Goal: Transaction & Acquisition: Obtain resource

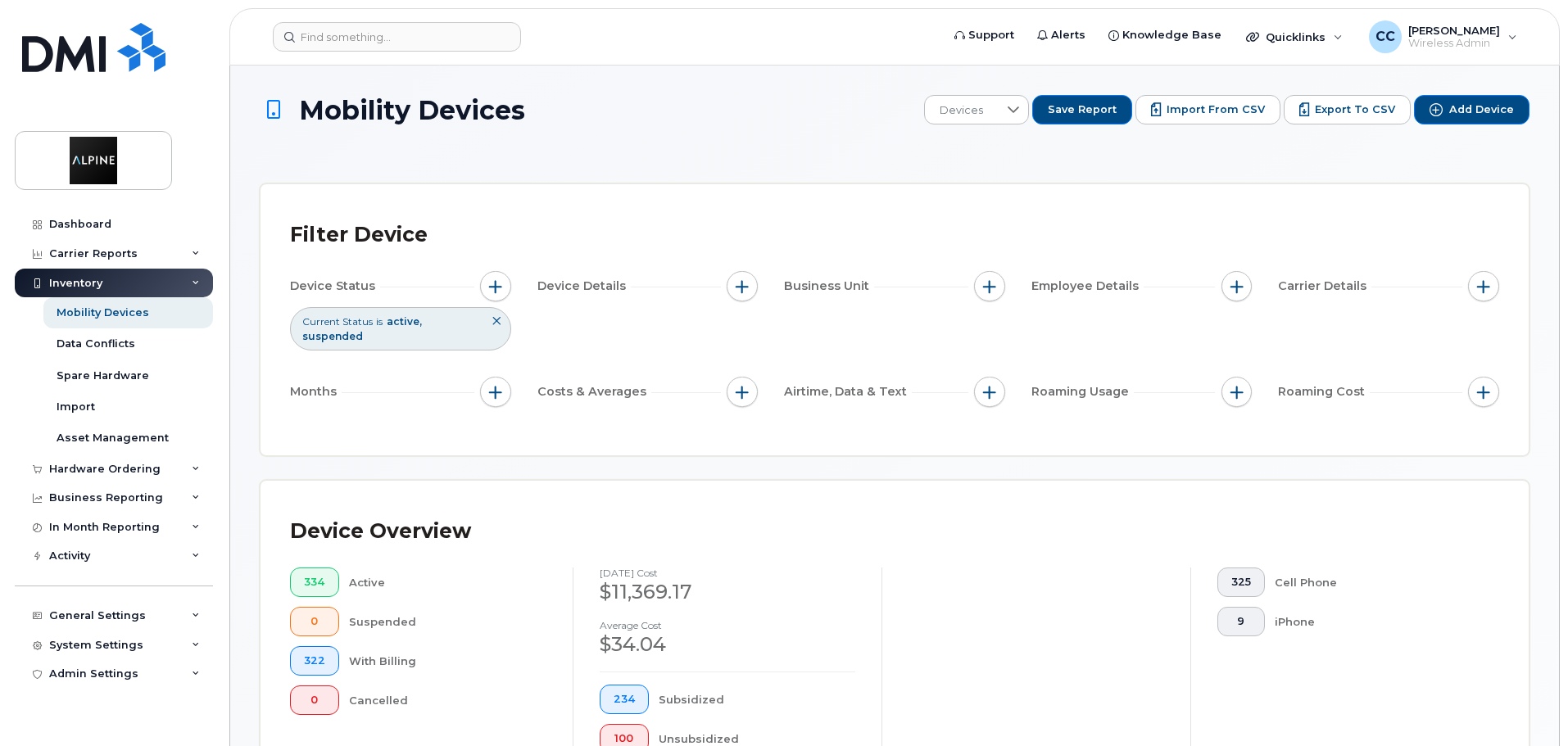
scroll to position [504, 0]
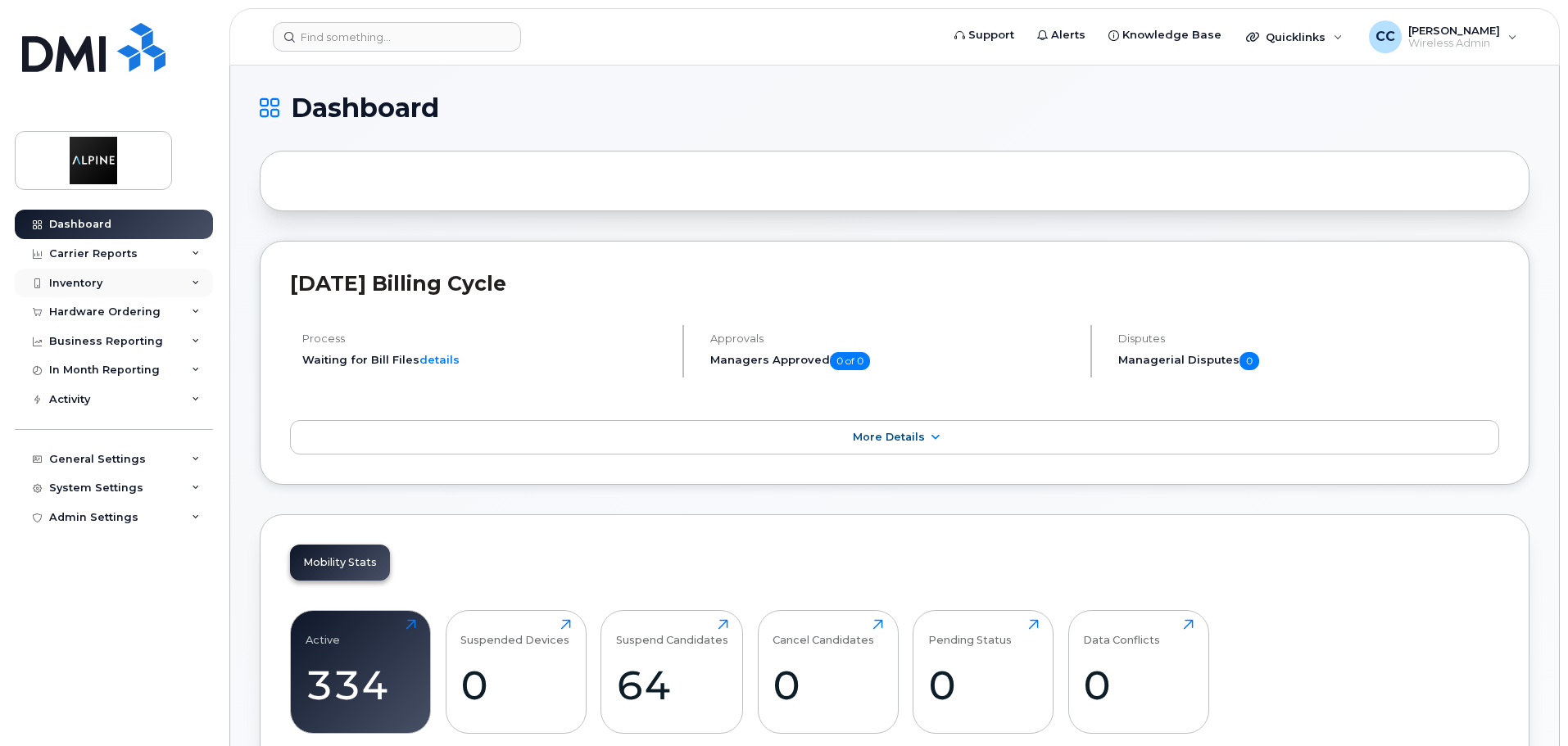
click at [125, 285] on div "Inventory" at bounding box center [114, 283] width 199 height 30
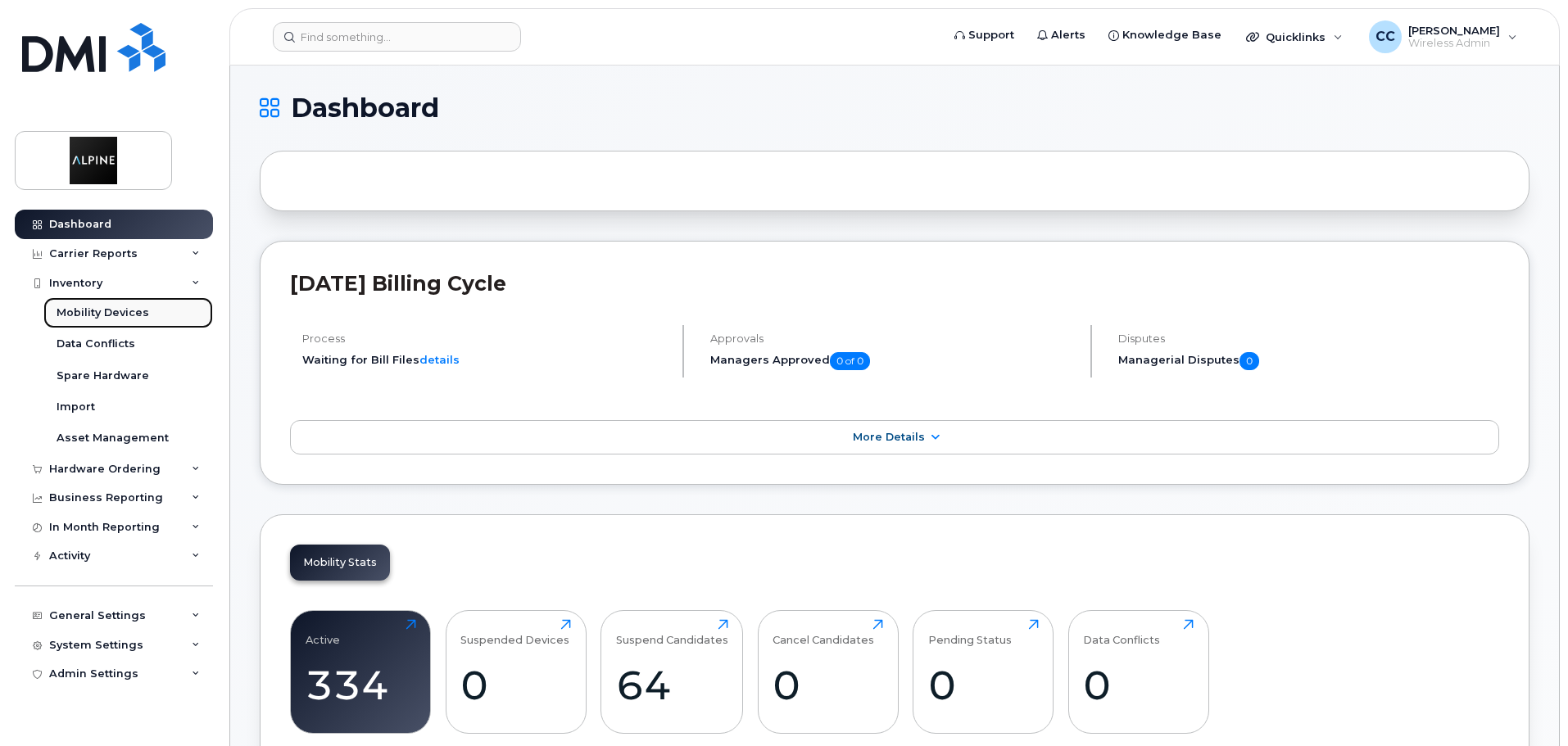
click at [128, 316] on div "Mobility Devices" at bounding box center [102, 312] width 93 height 14
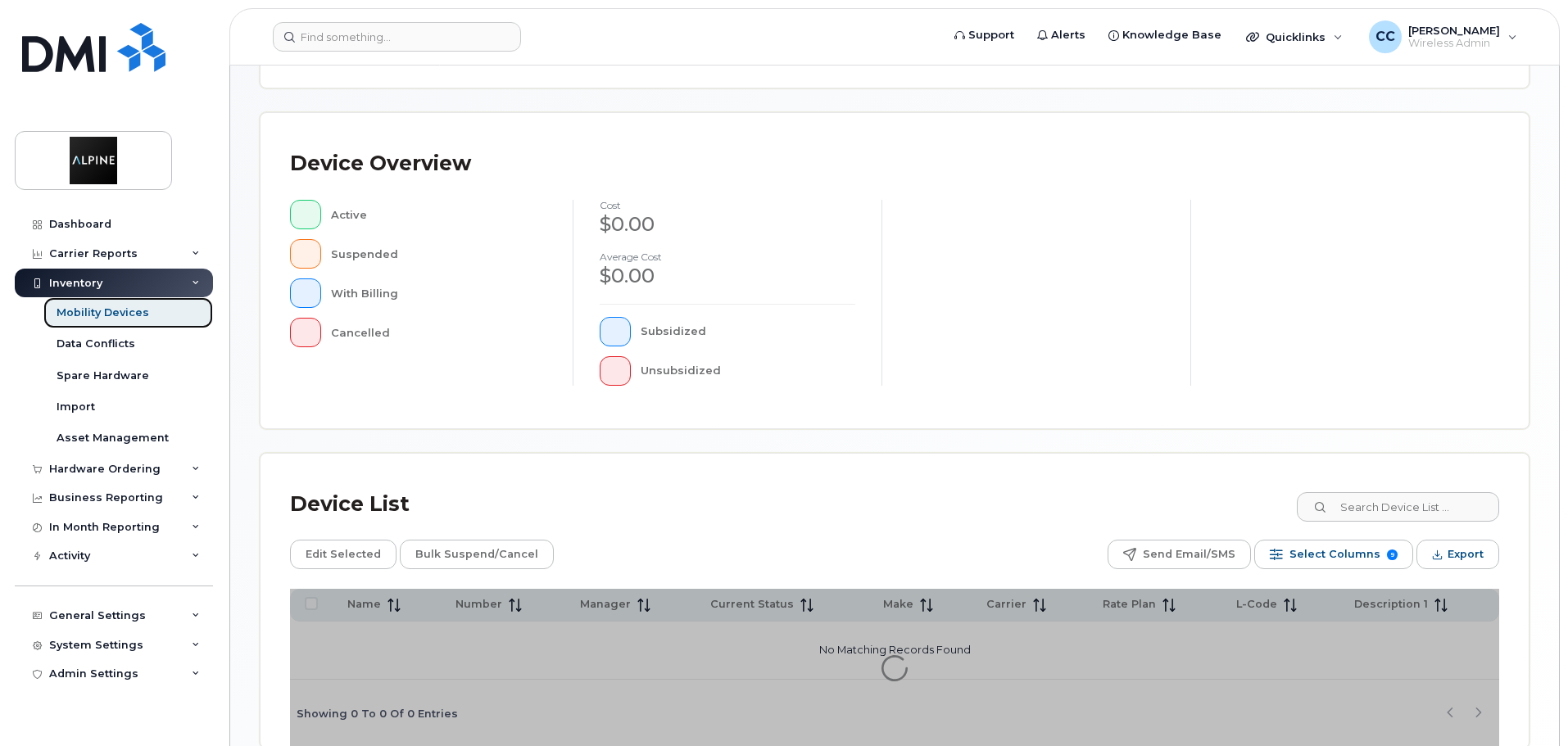
scroll to position [327, 0]
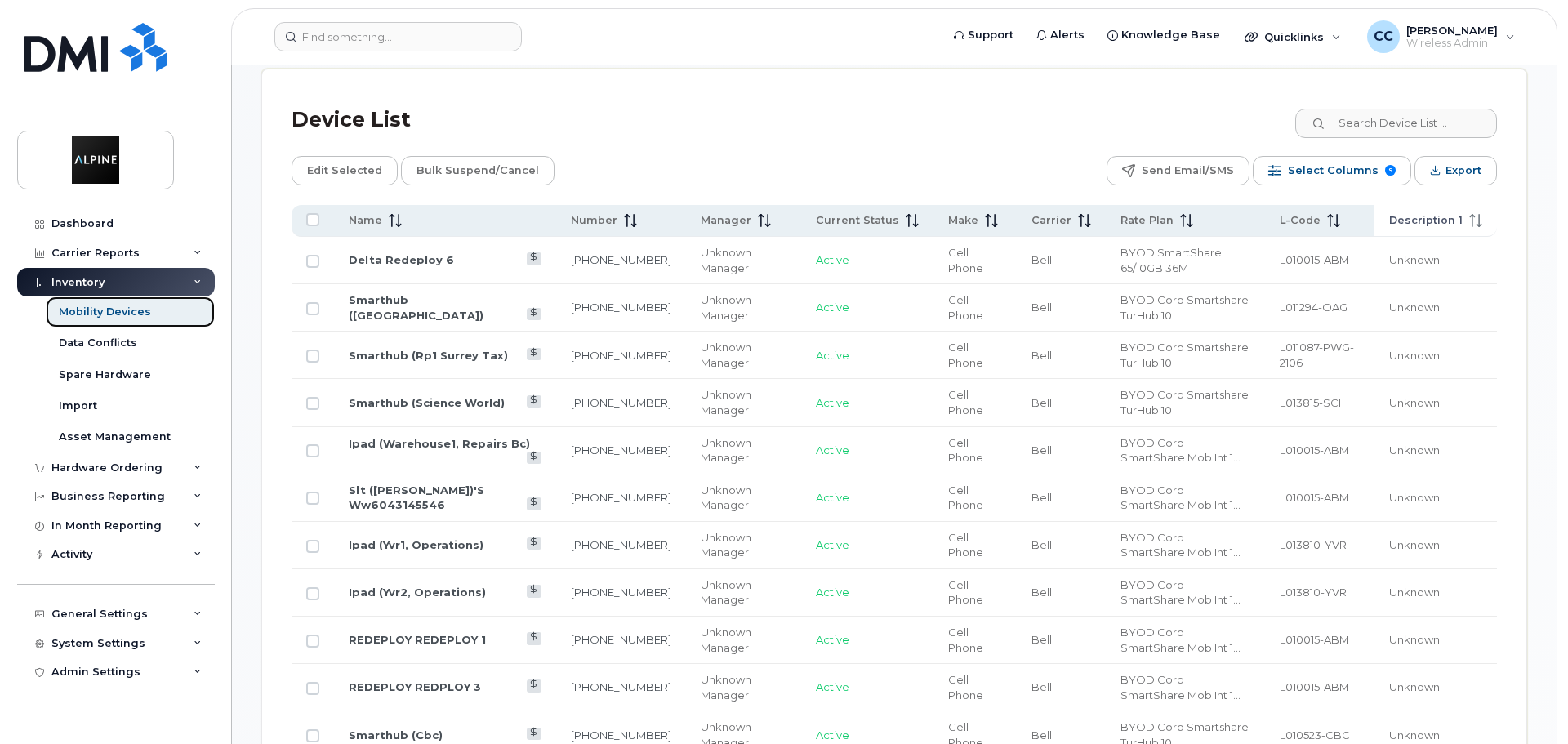
scroll to position [682, 0]
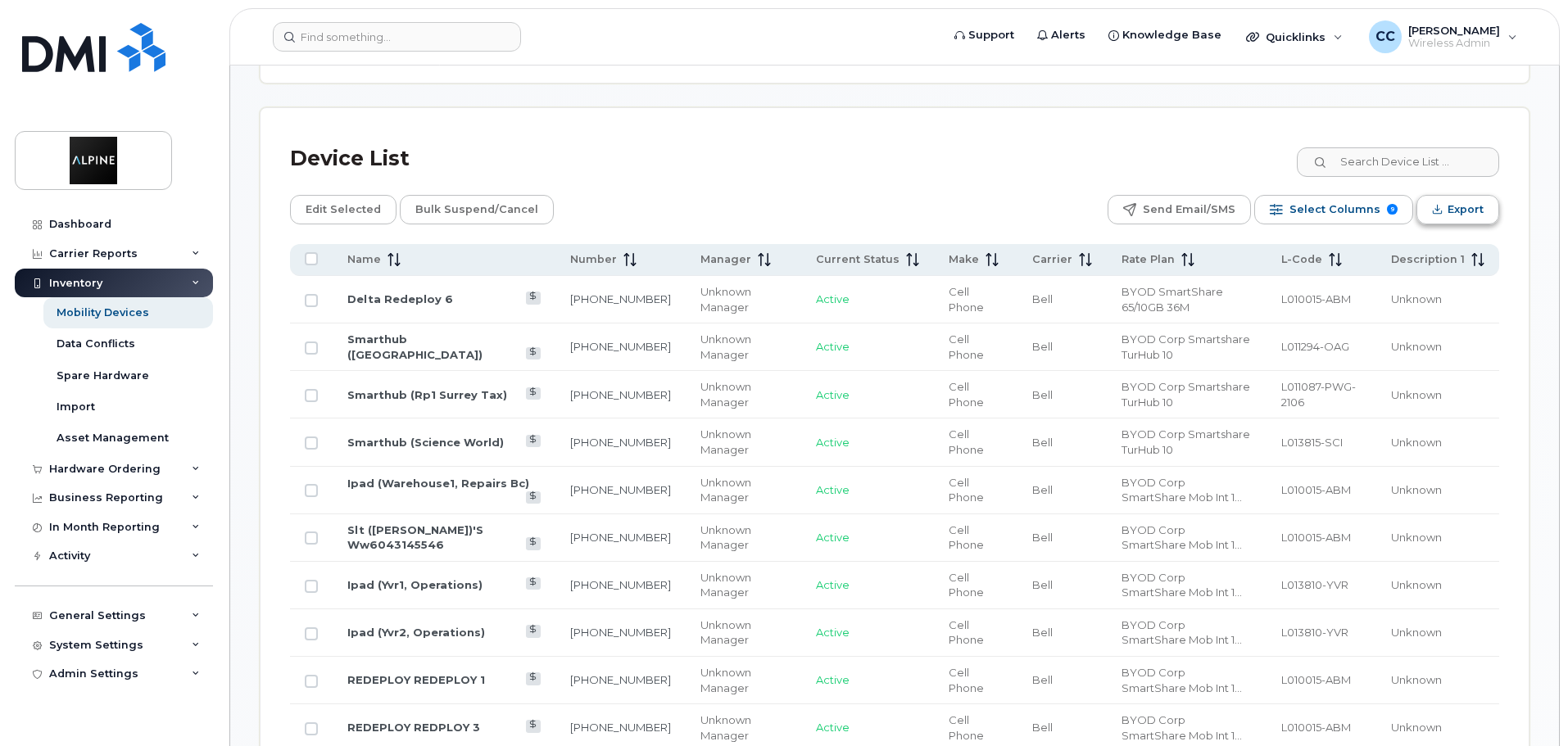
click at [1449, 201] on button "Export" at bounding box center [1457, 209] width 83 height 30
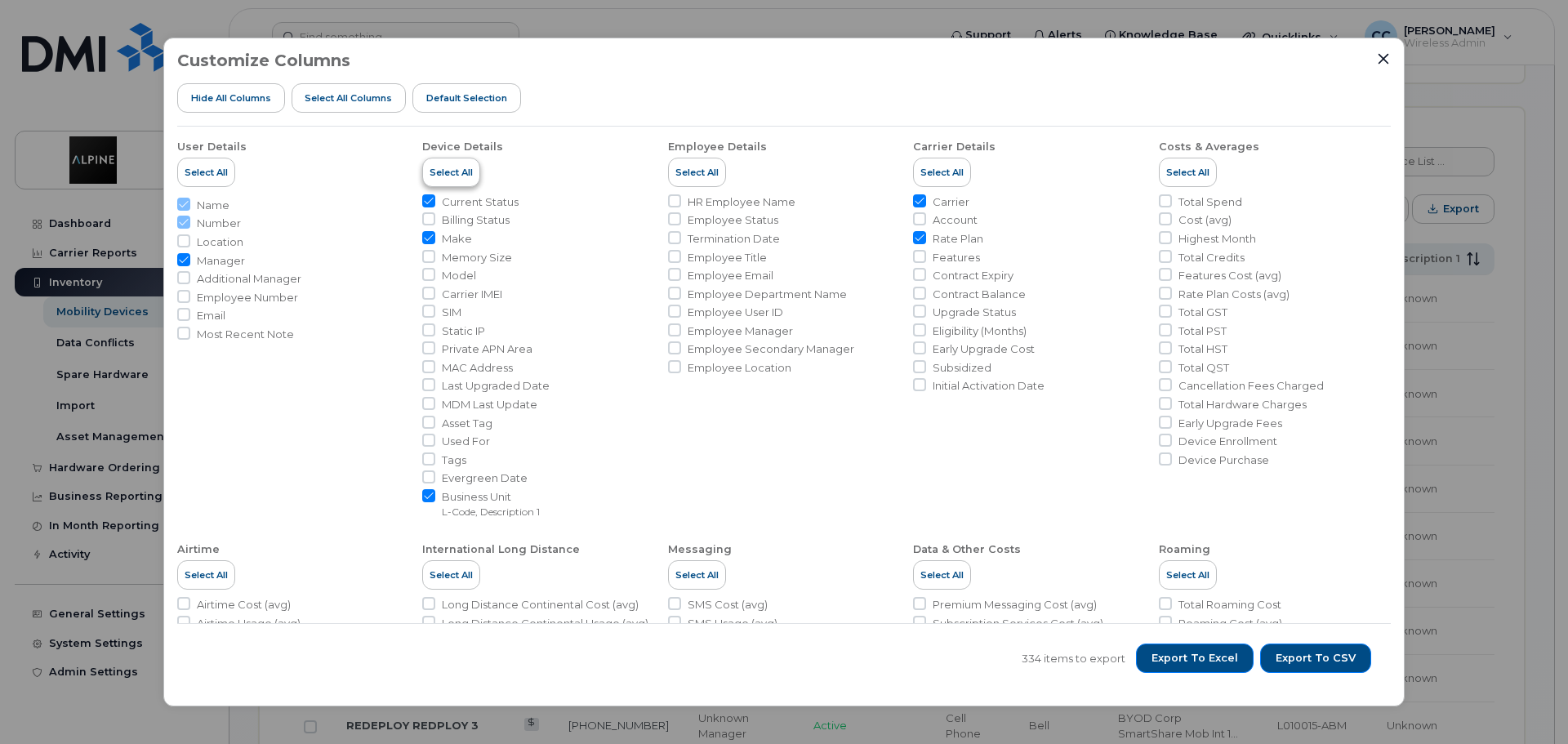
click at [450, 178] on span "Select All" at bounding box center [451, 172] width 43 height 13
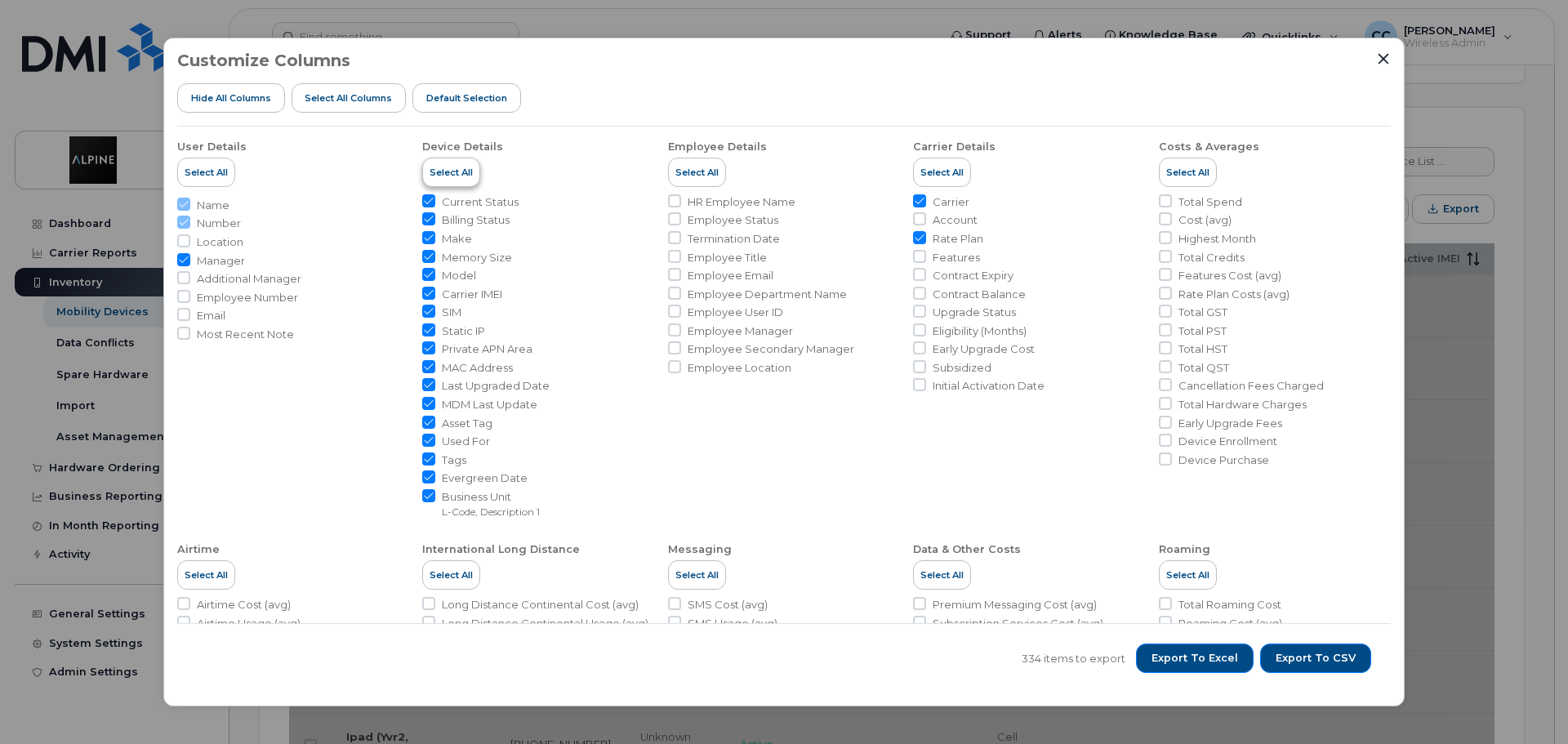
checkbox input "true"
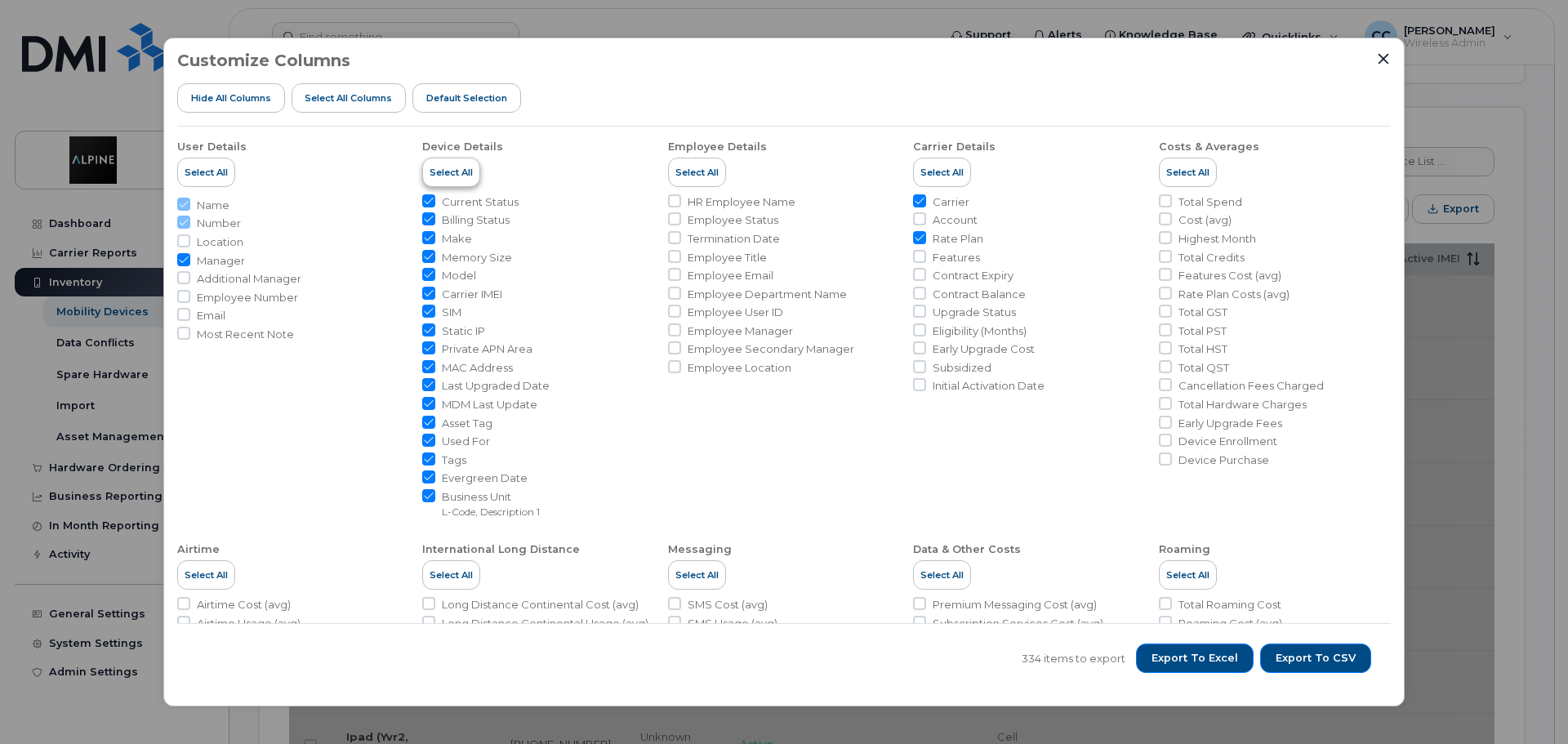
checkbox input "true"
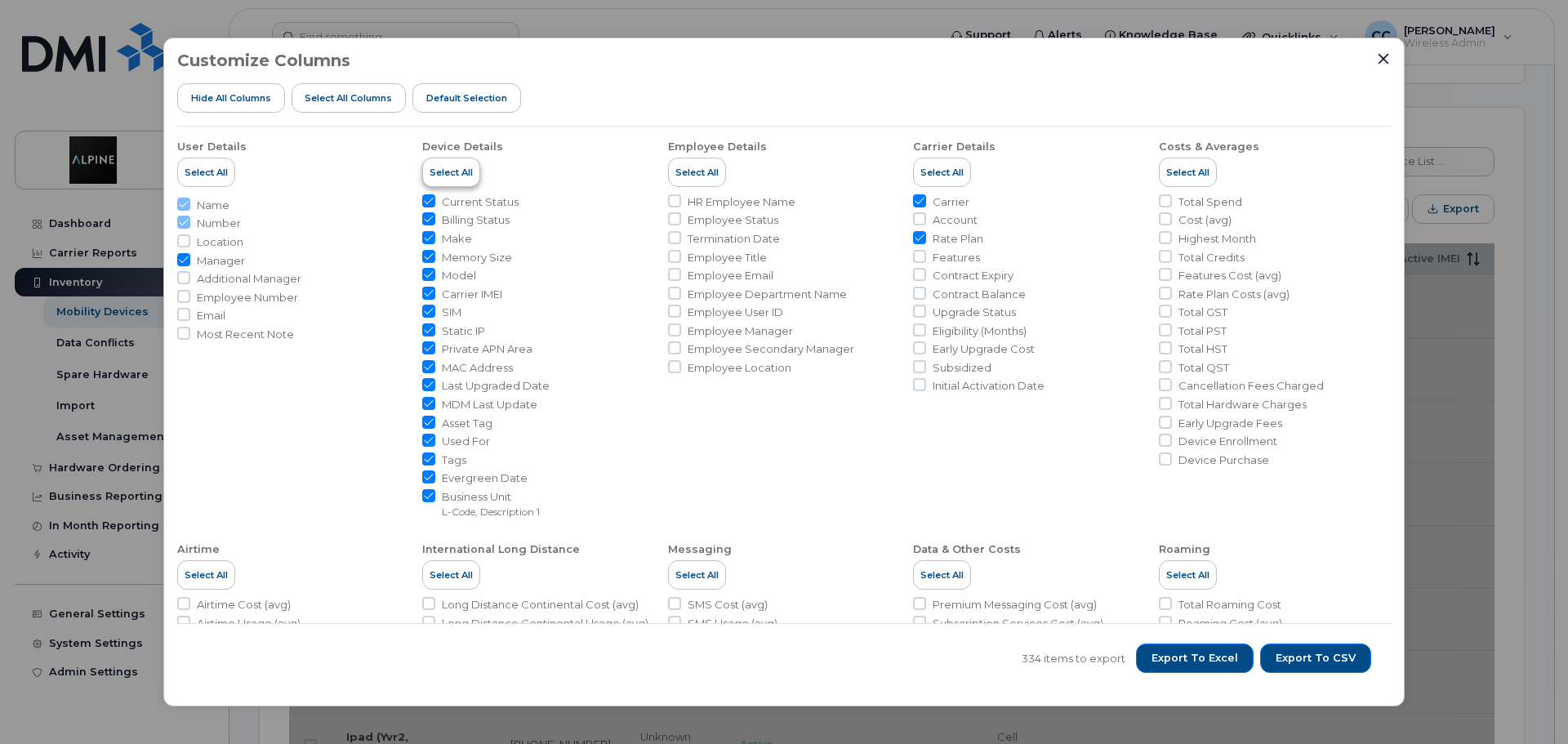
checkbox input "true"
click at [330, 96] on span "Select all Columns" at bounding box center [348, 98] width 88 height 13
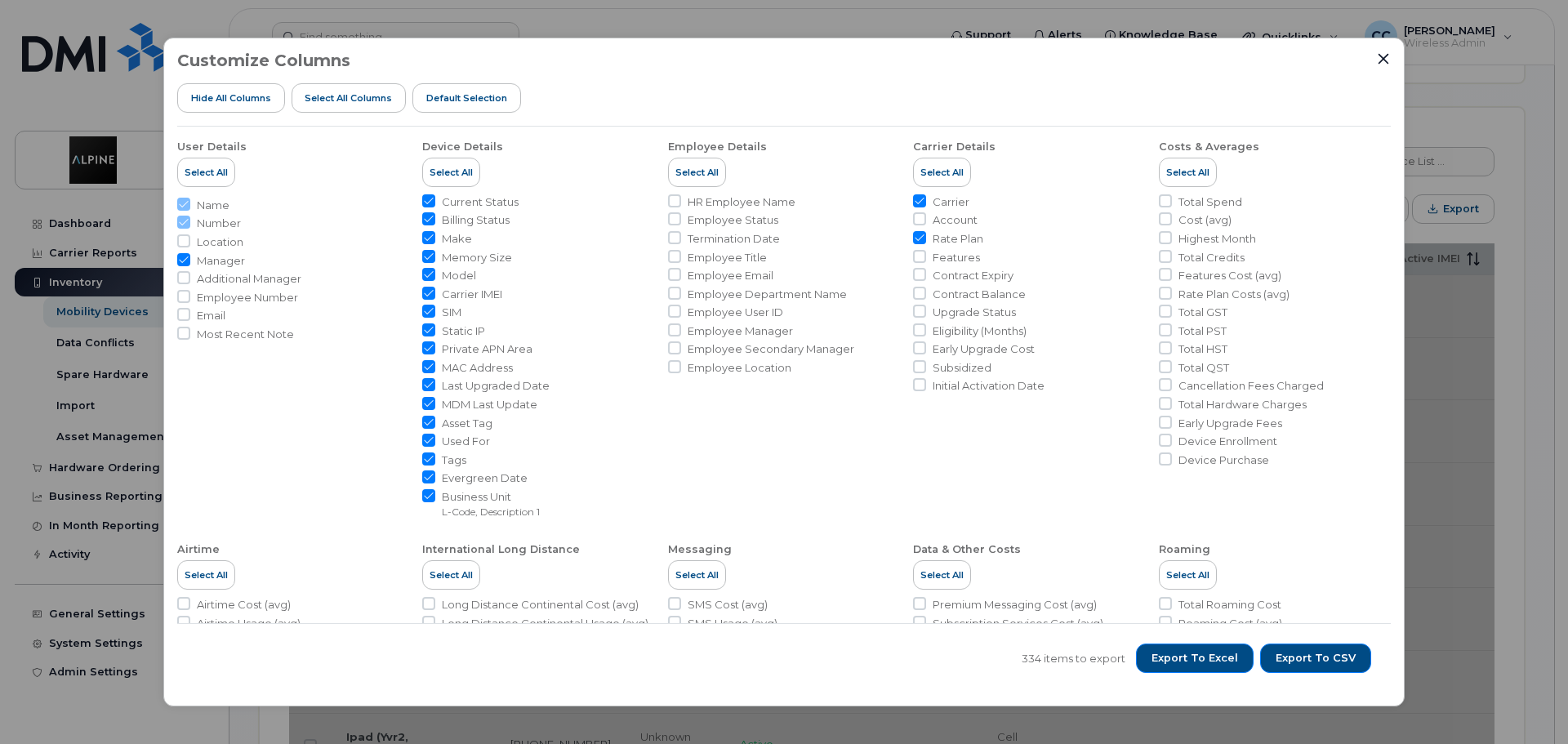
checkbox input "true"
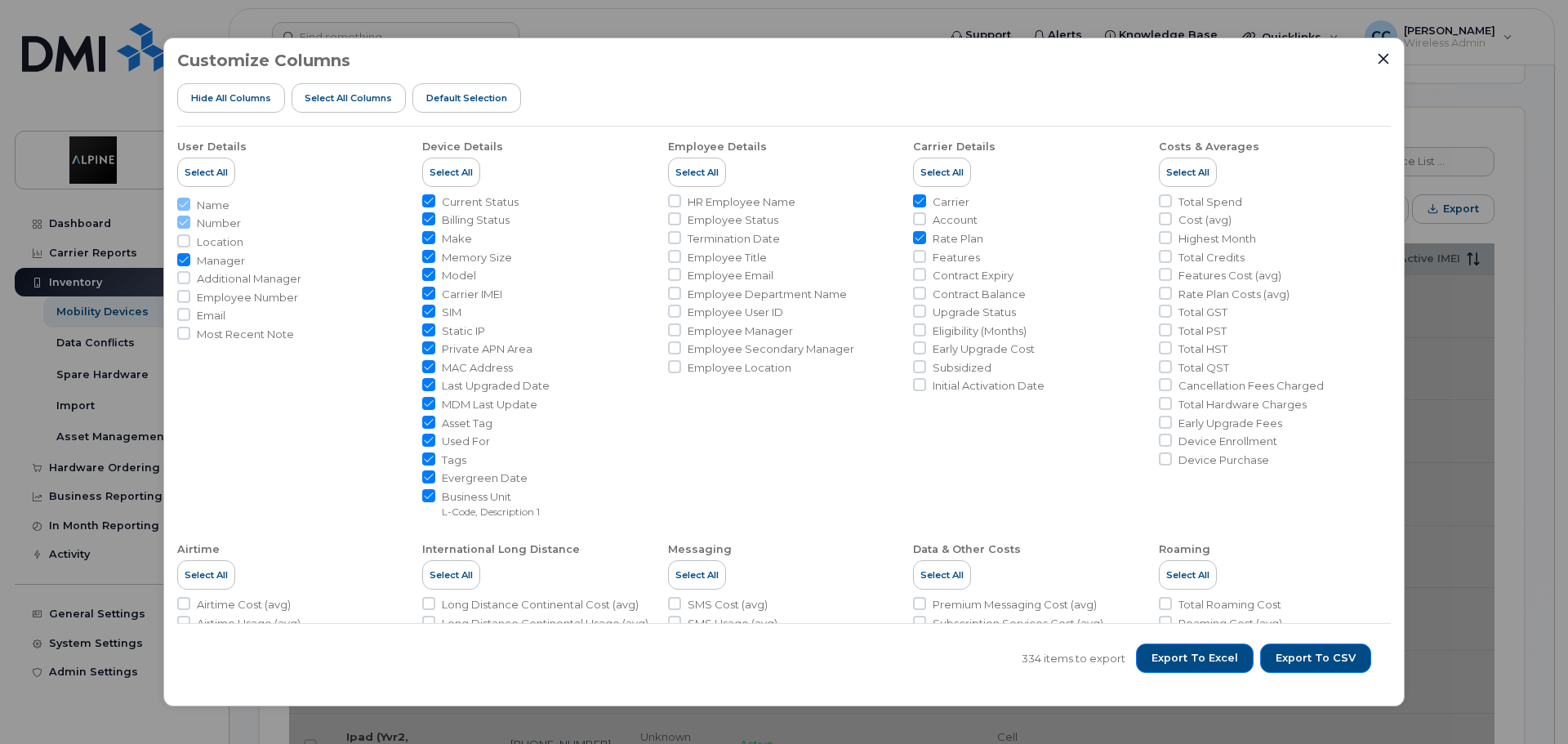
checkbox input "true"
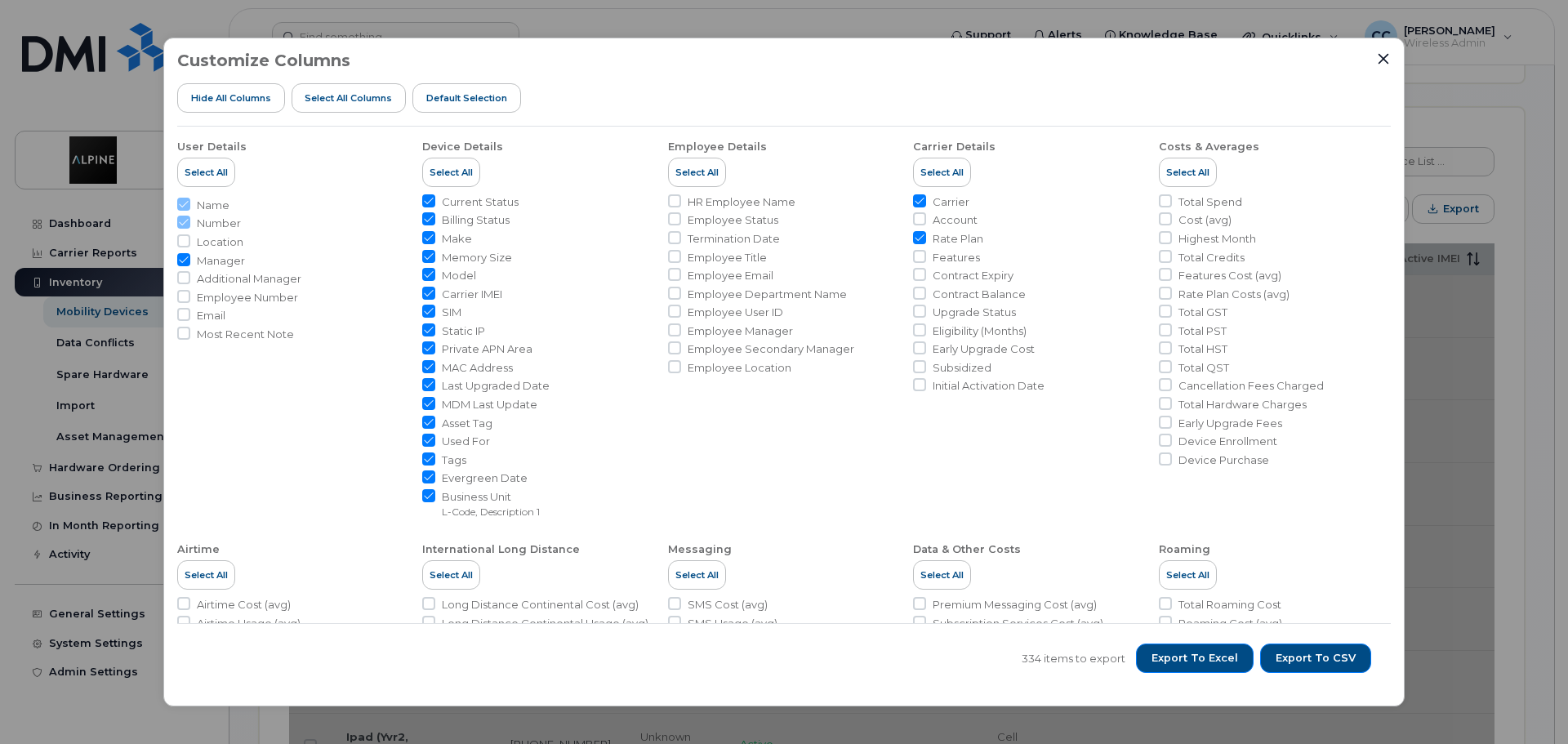
checkbox input "true"
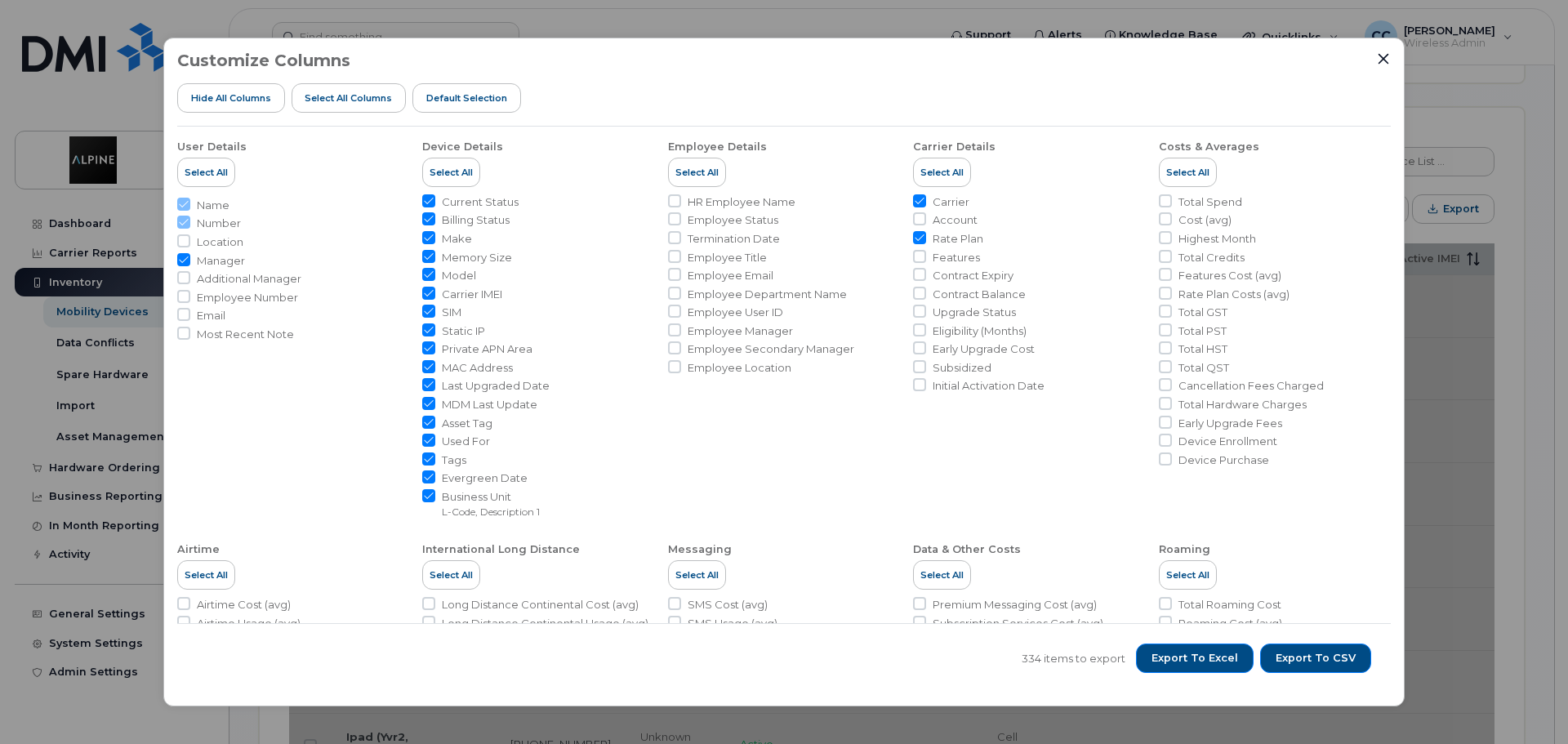
checkbox input "true"
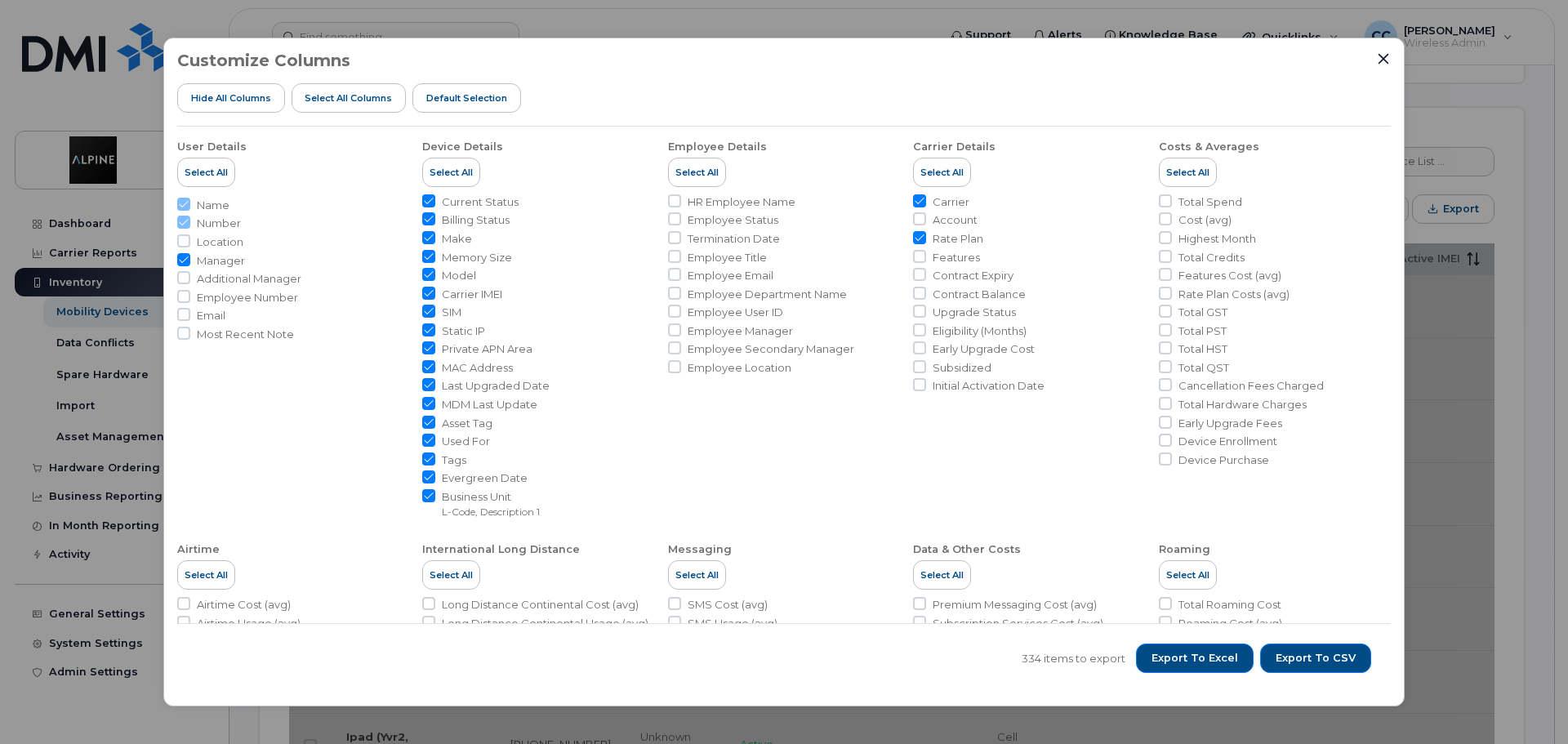
checkbox input "true"
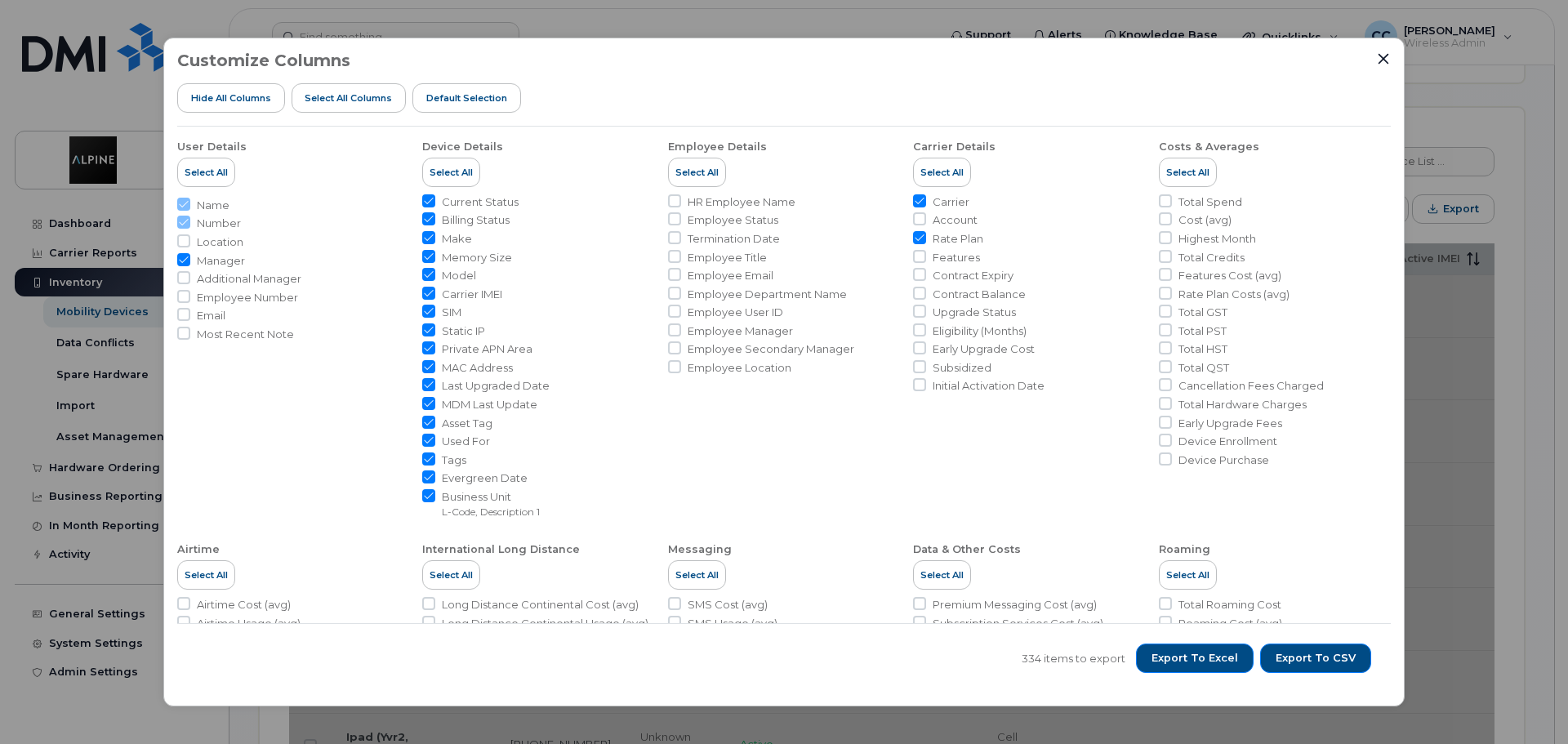
checkbox input "true"
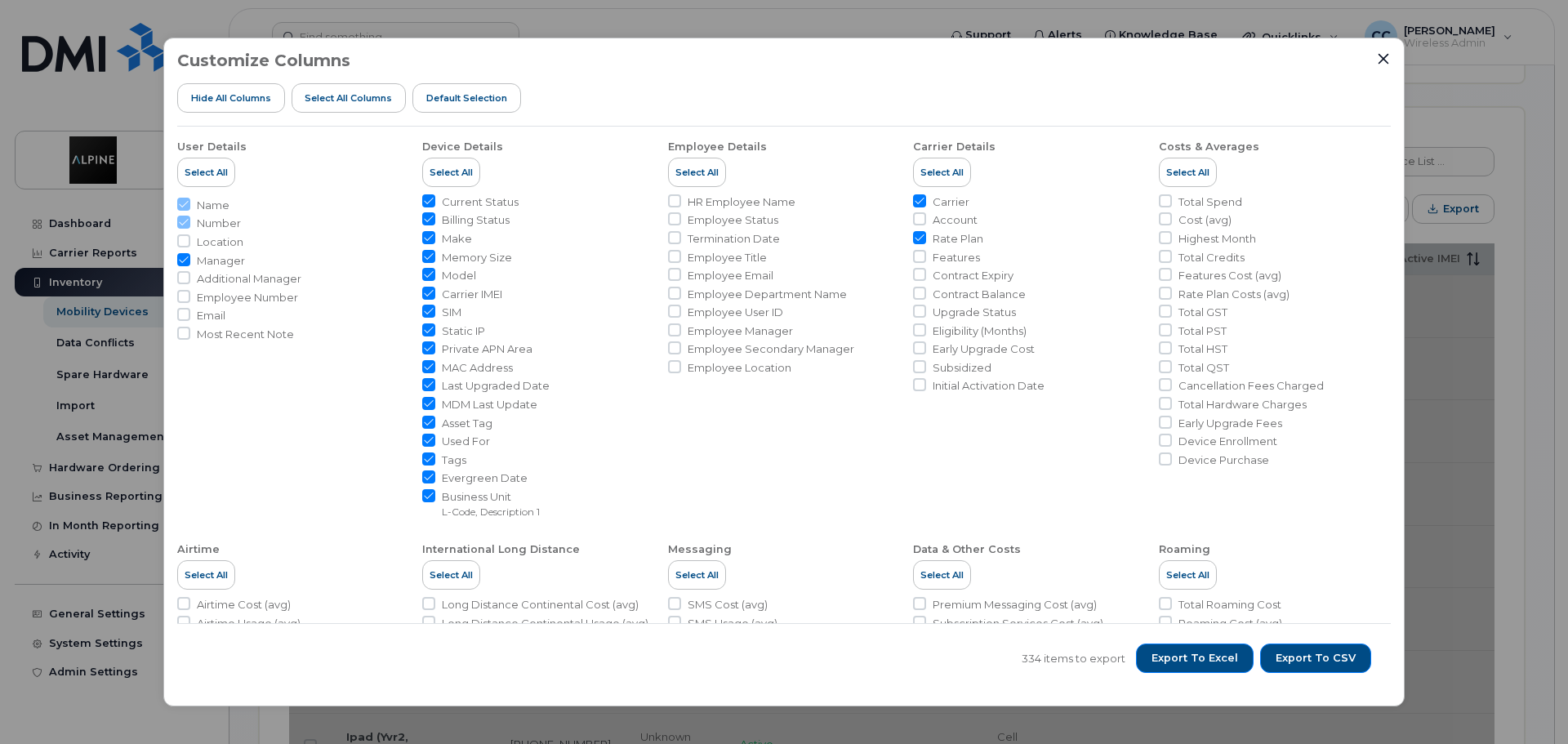
checkbox input "true"
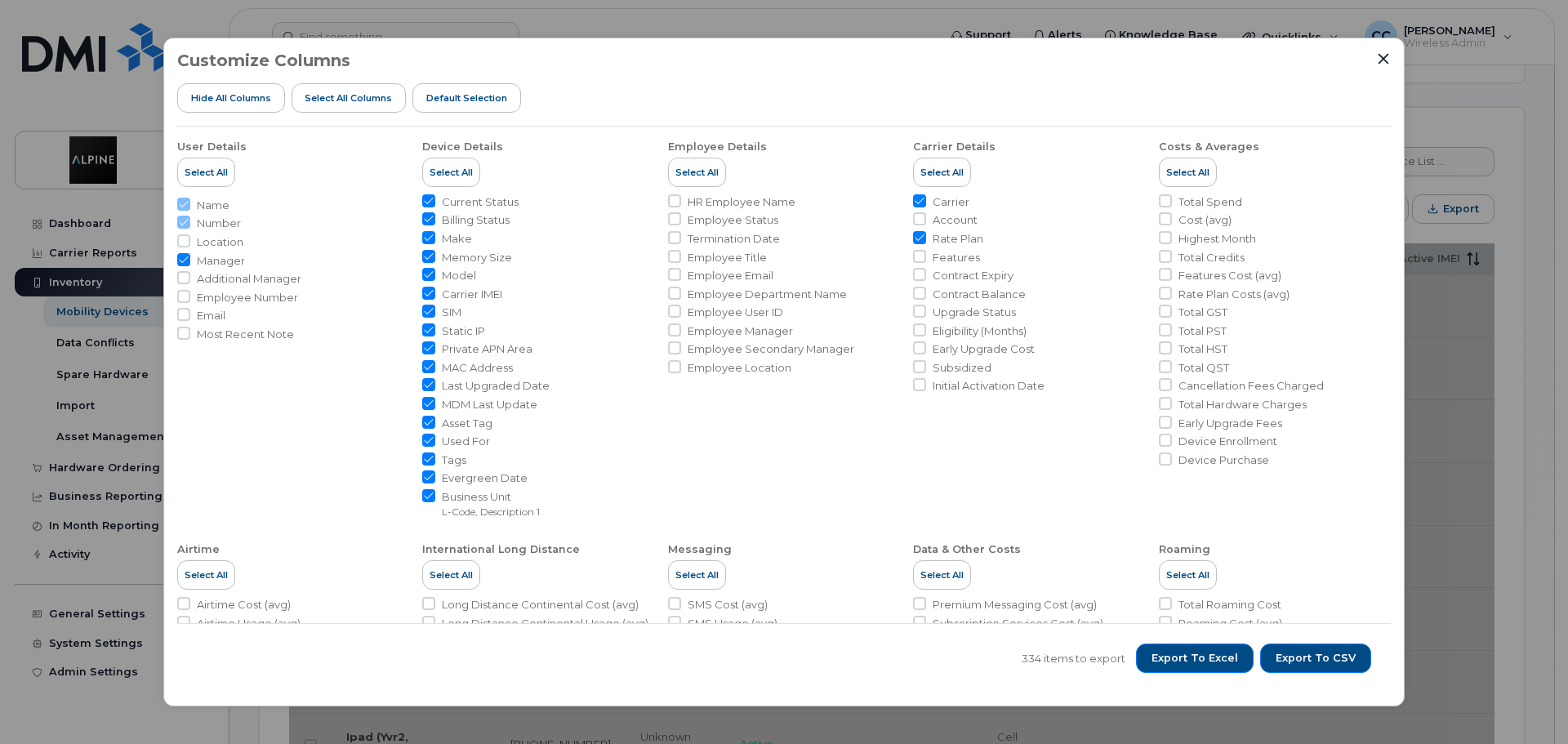
checkbox input "true"
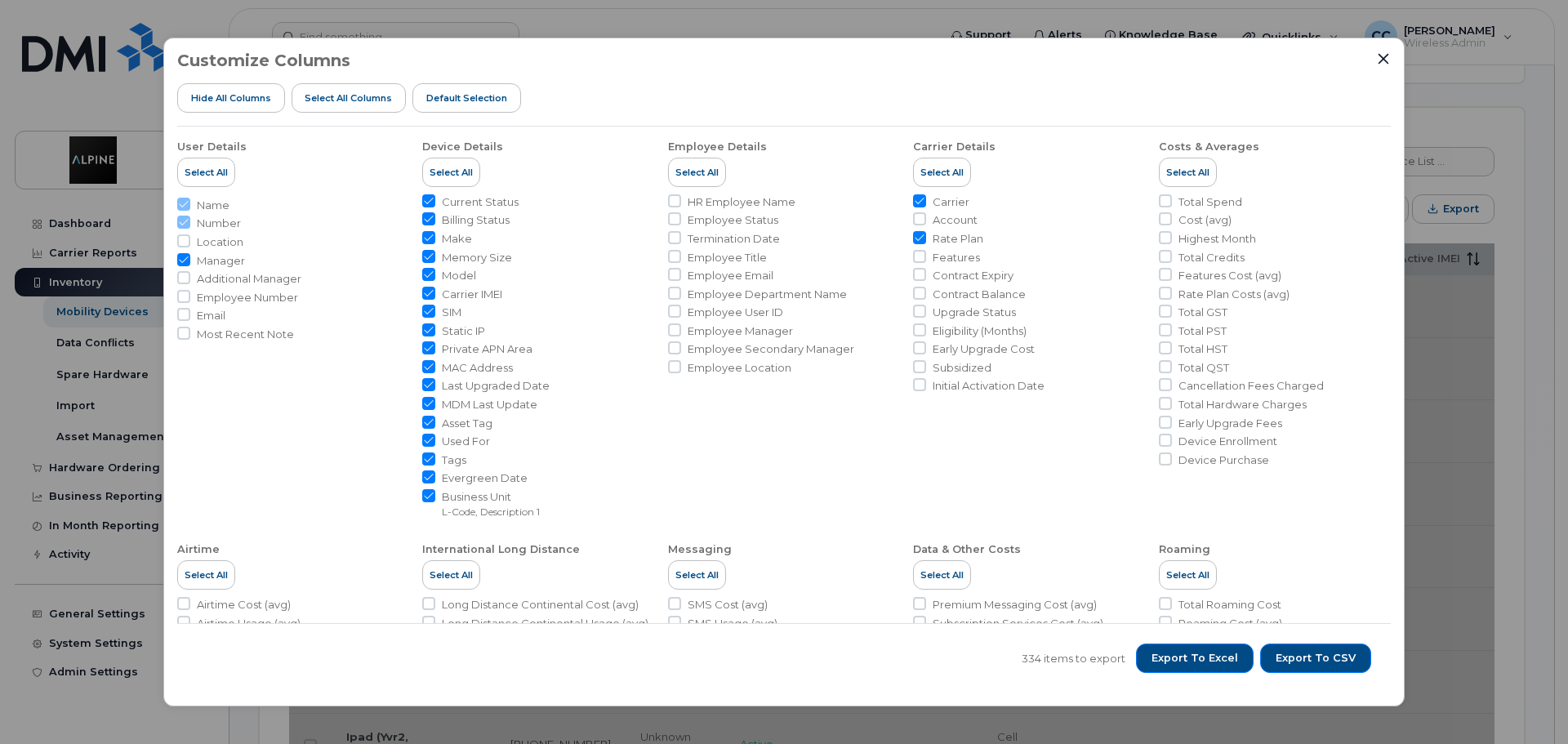
checkbox input "true"
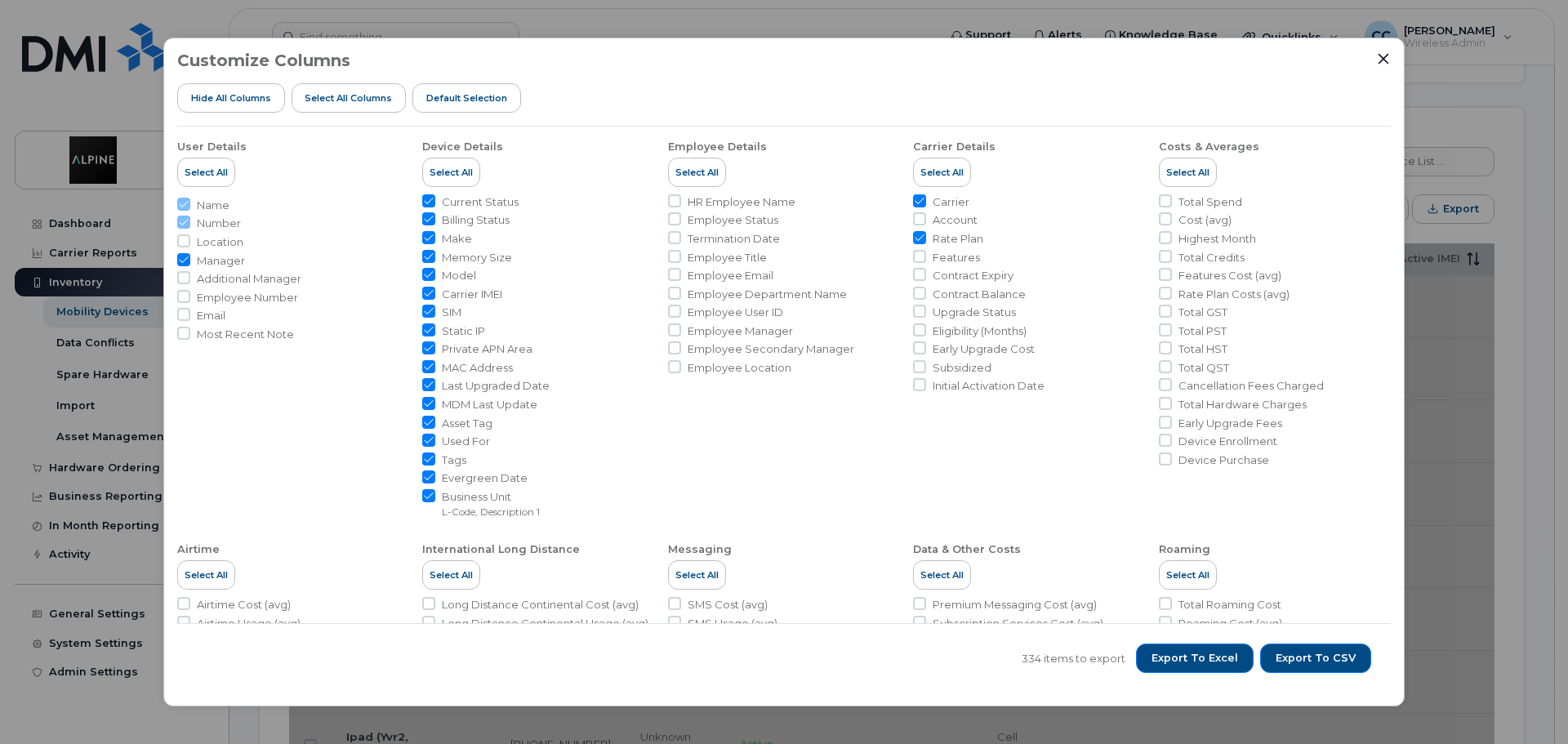
checkbox input "true"
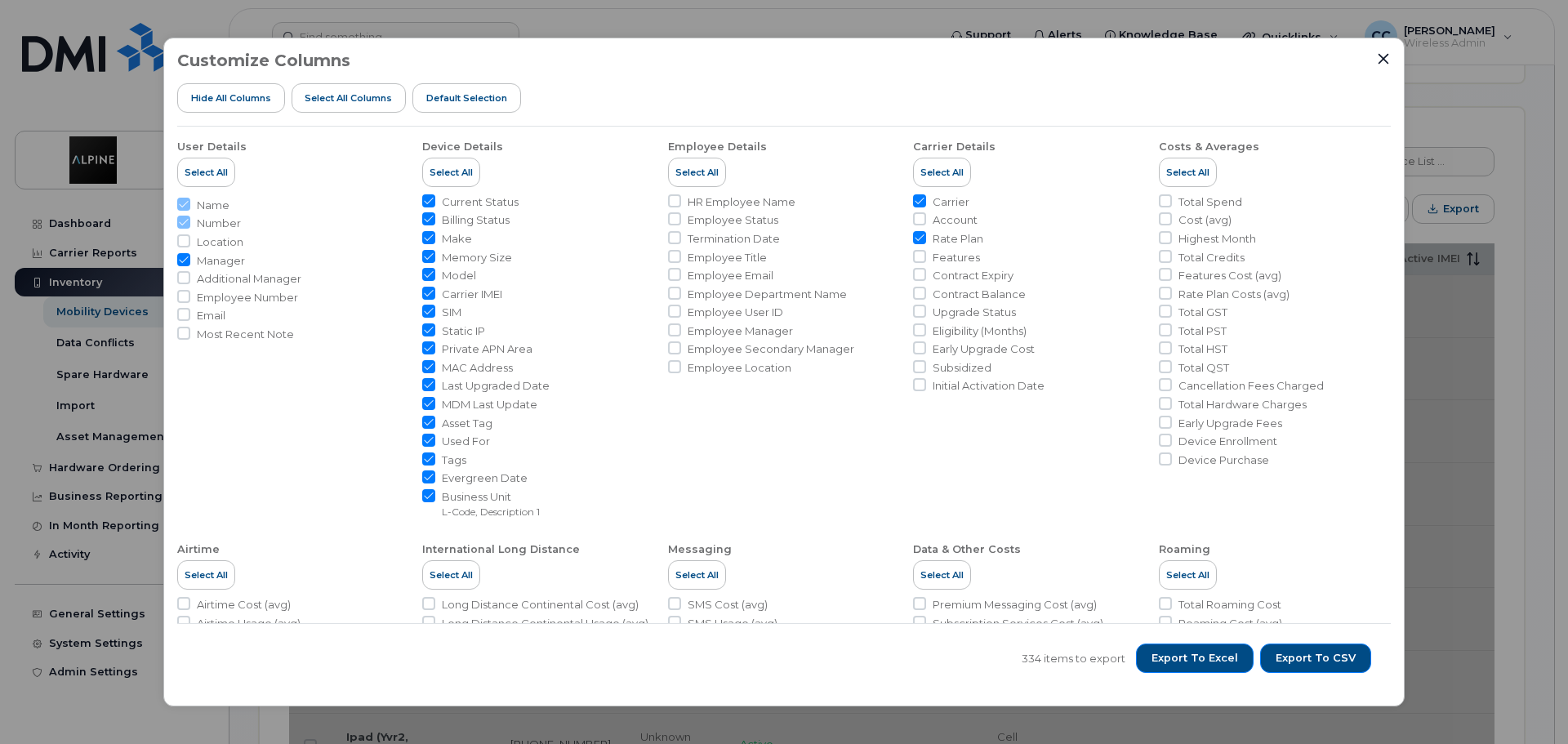
checkbox input "true"
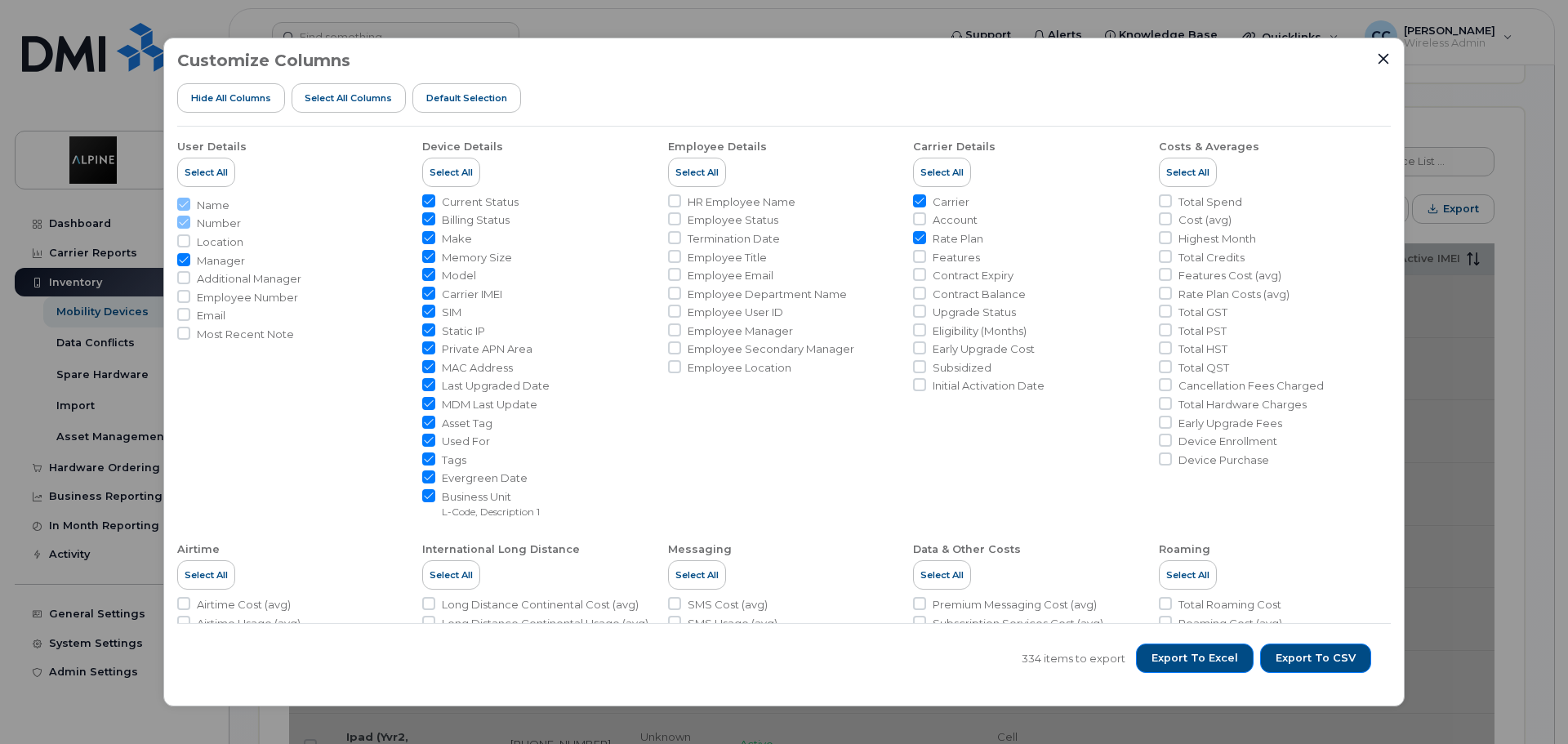
checkbox input "true"
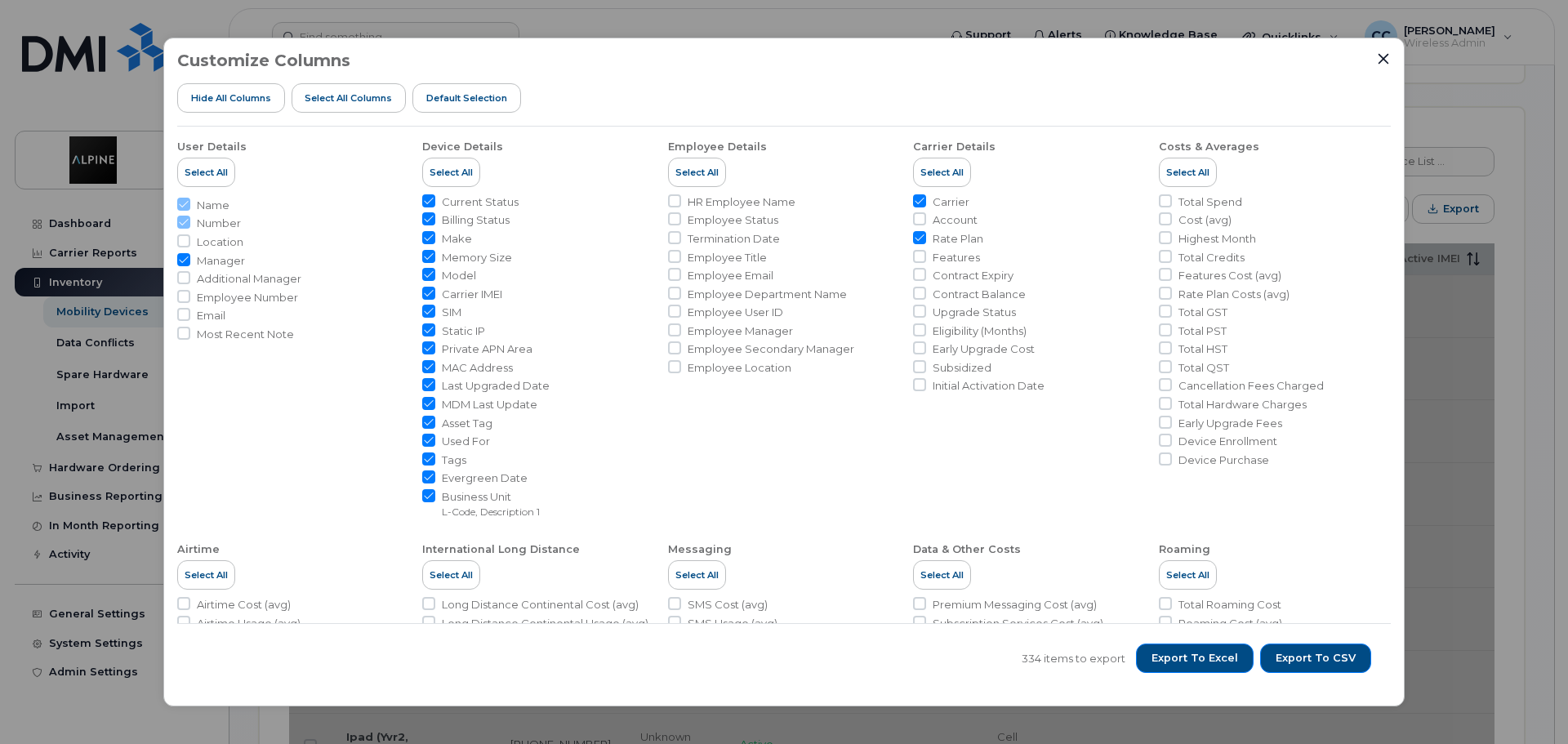
checkbox input "true"
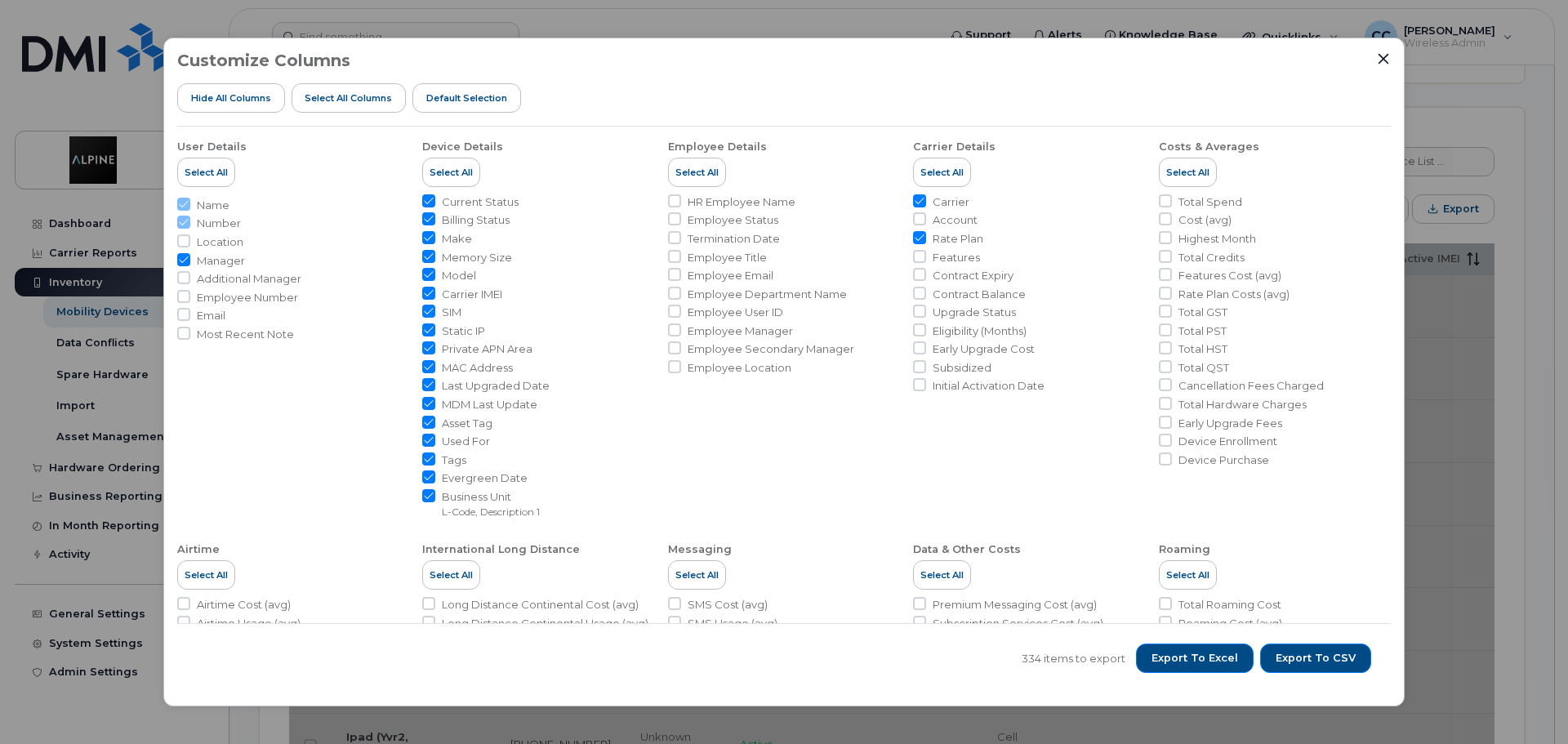
checkbox input "true"
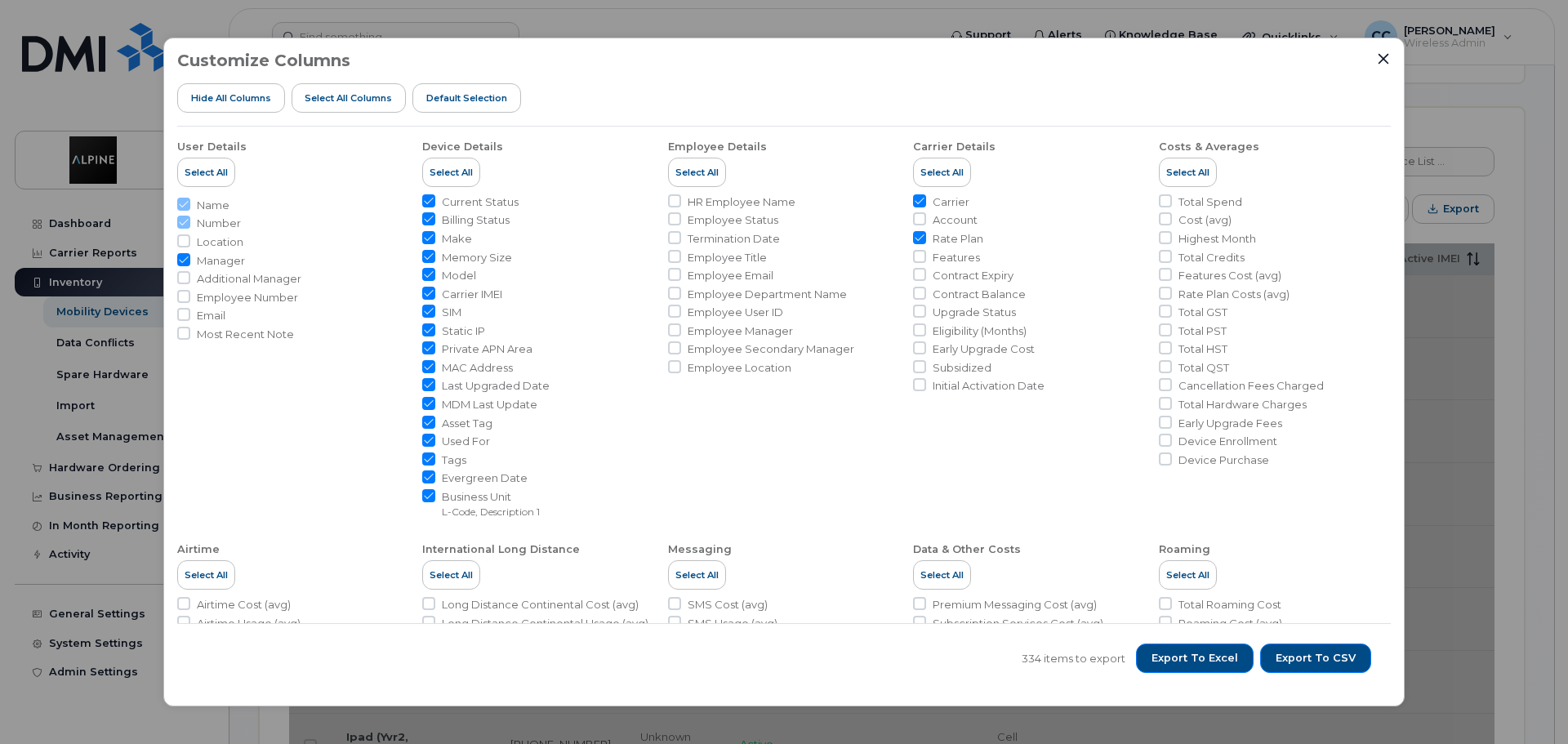
checkbox input "true"
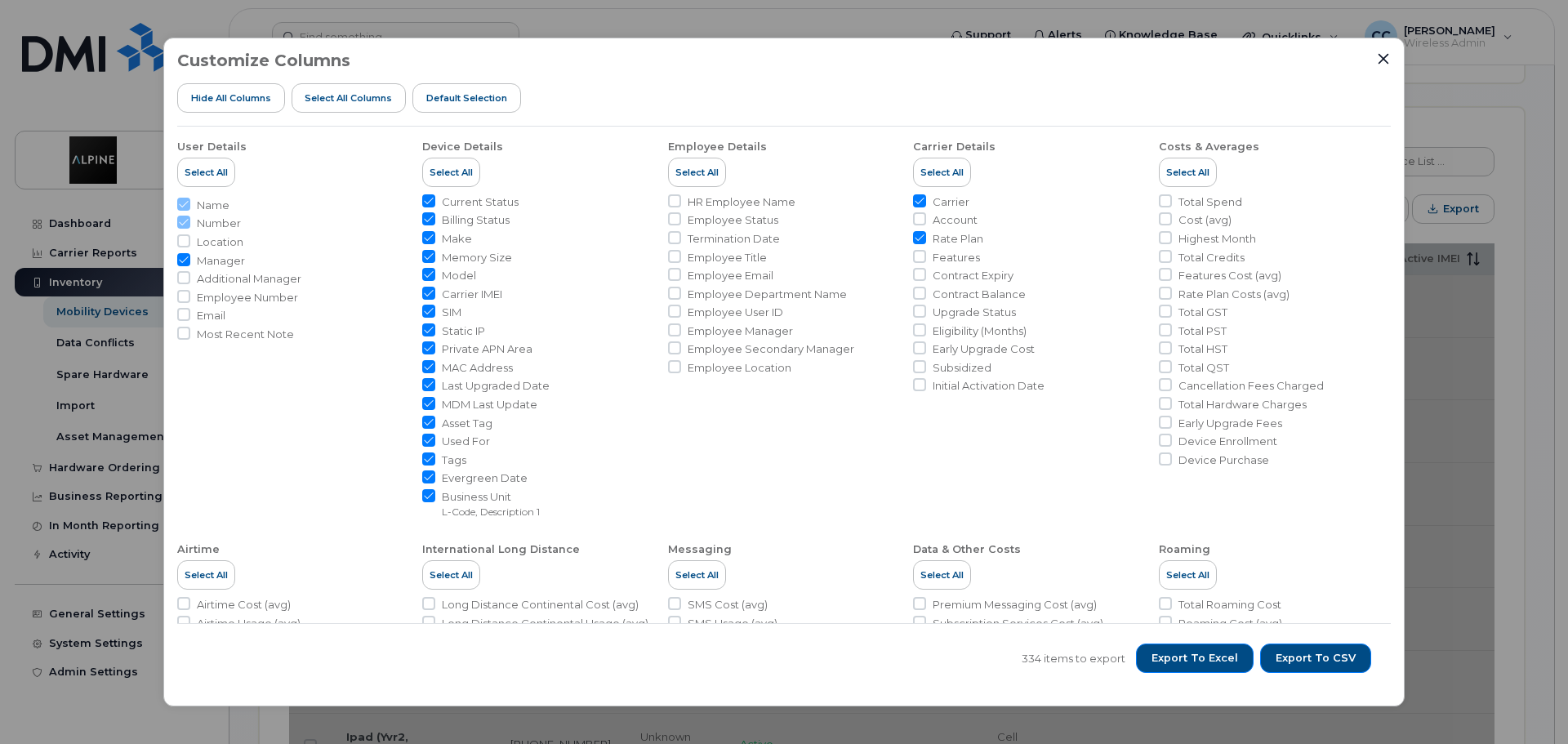
checkbox input "true"
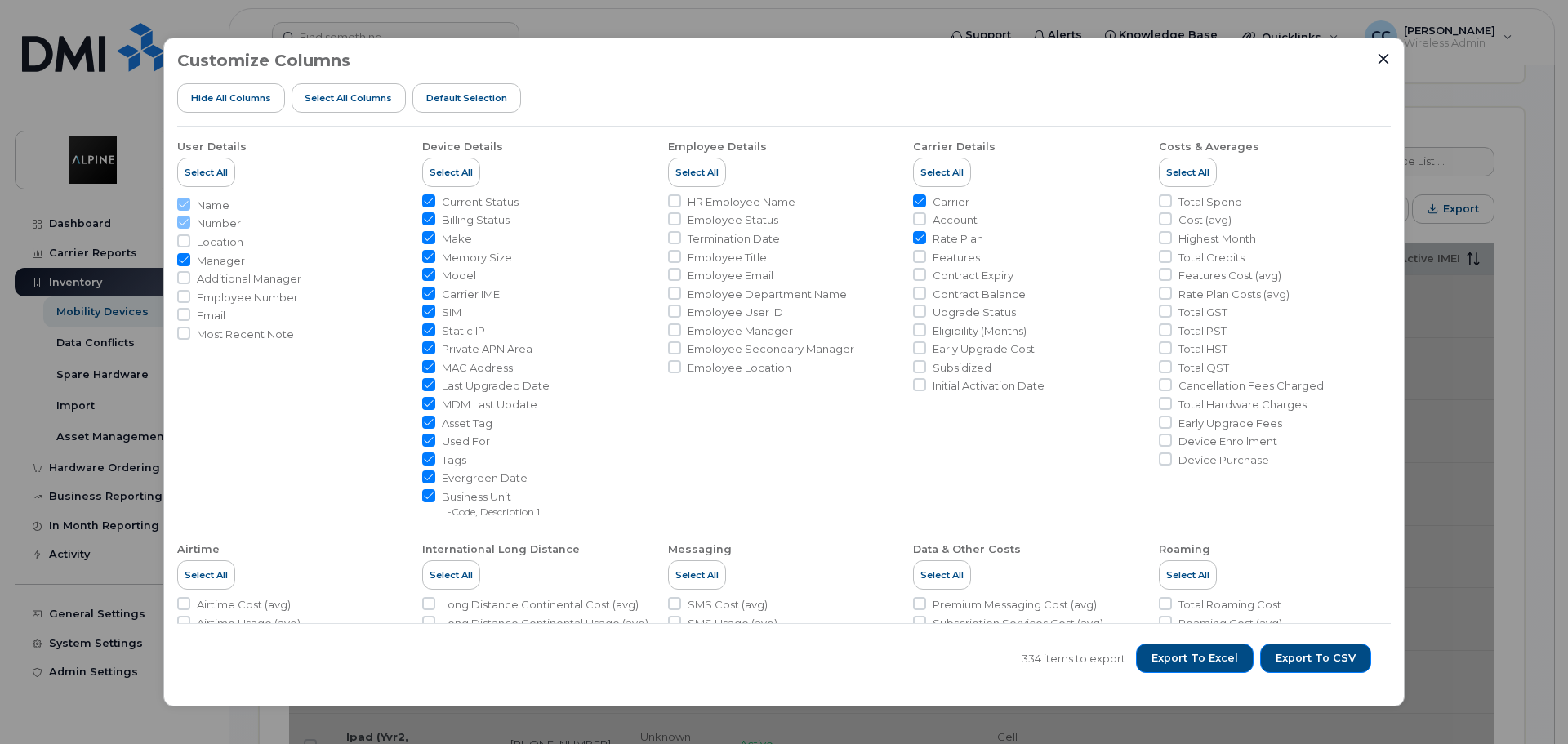
checkbox input "true"
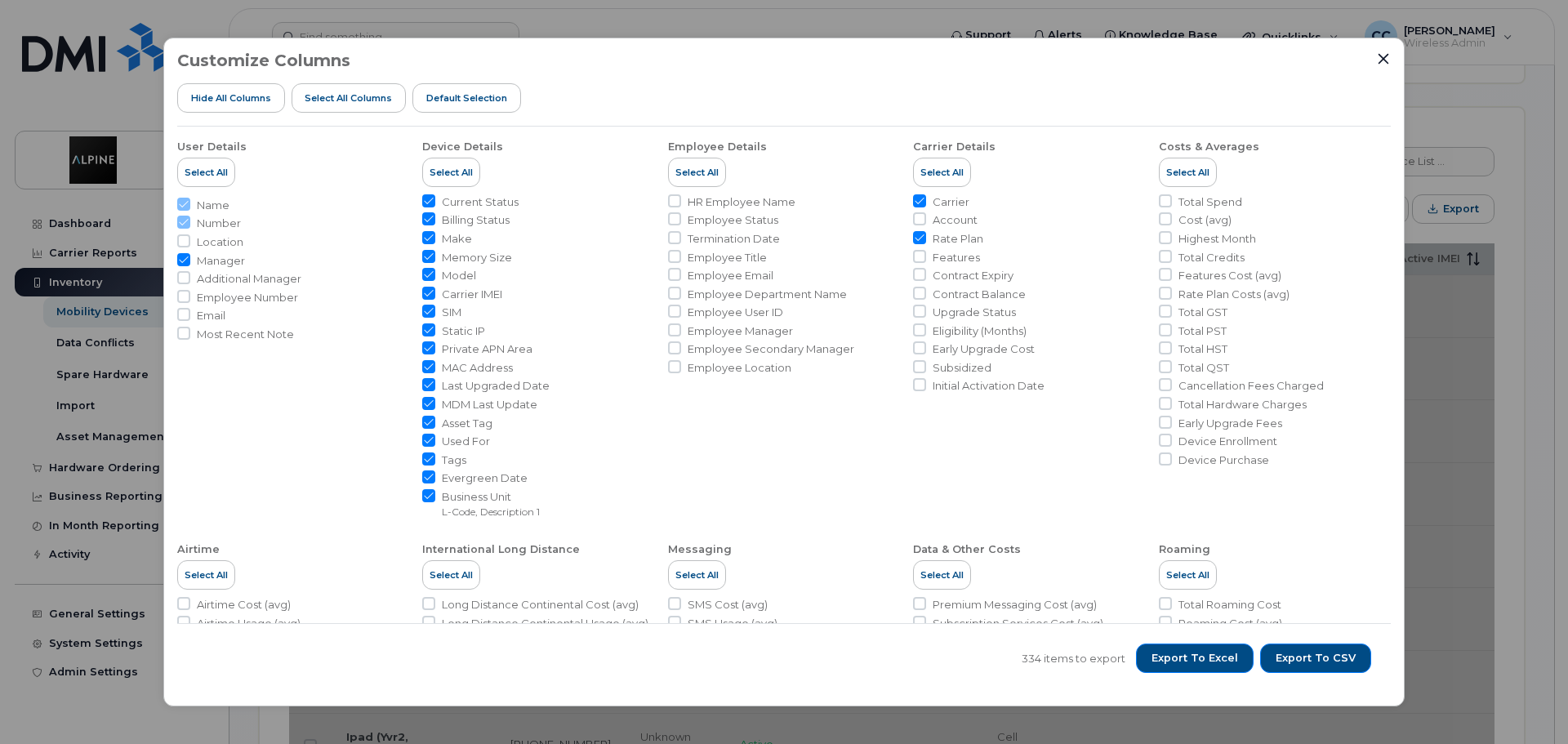
checkbox input "true"
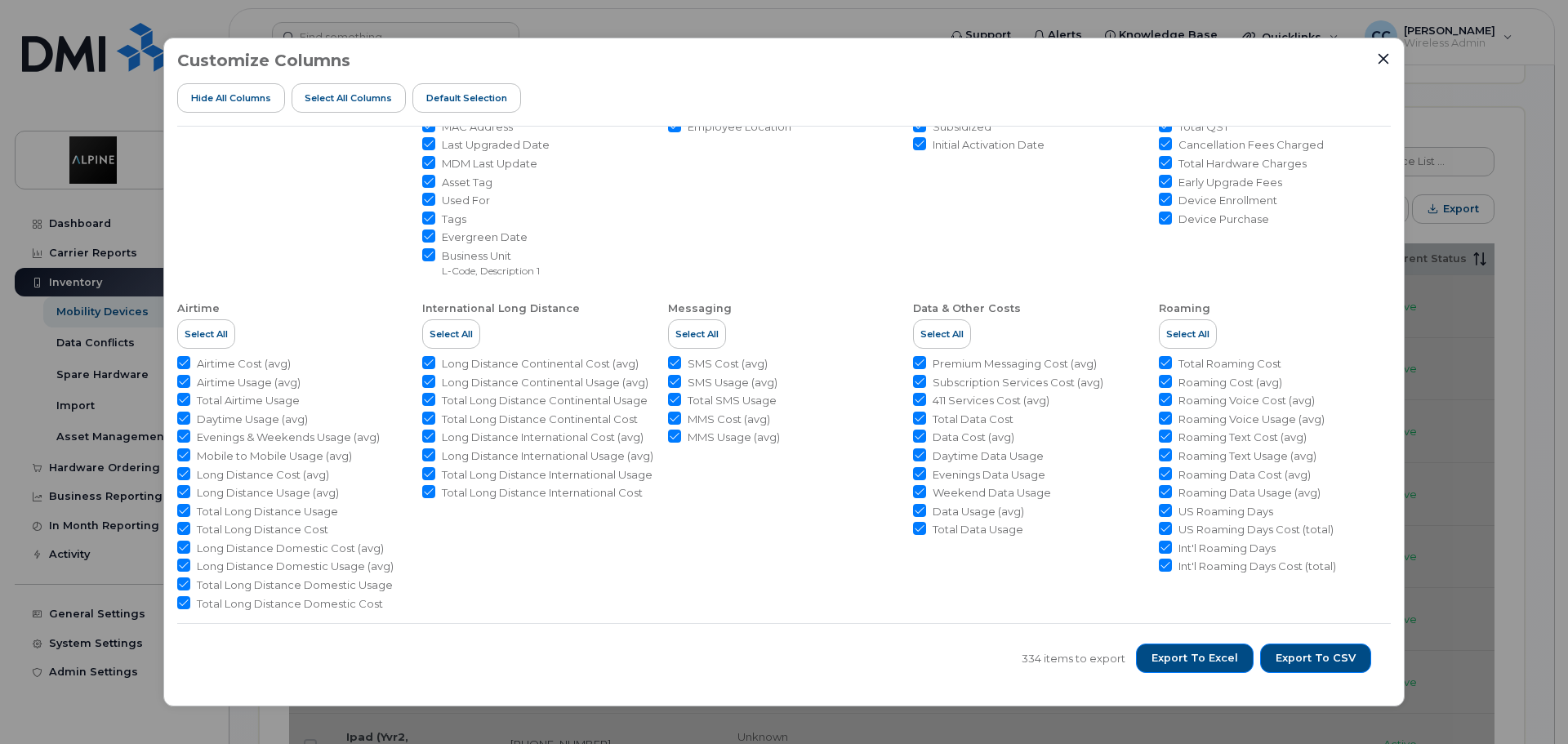
scroll to position [249, 0]
